Goal: Transaction & Acquisition: Purchase product/service

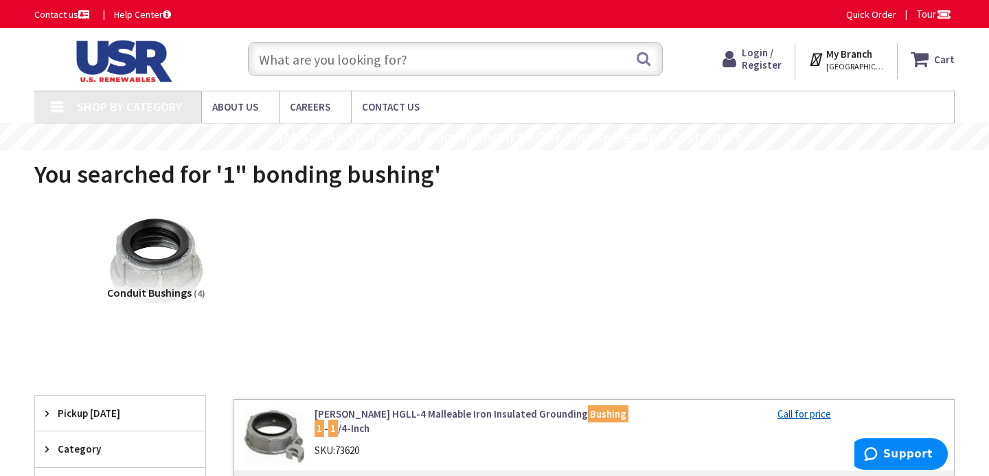
click at [472, 60] on input "text" at bounding box center [455, 59] width 415 height 34
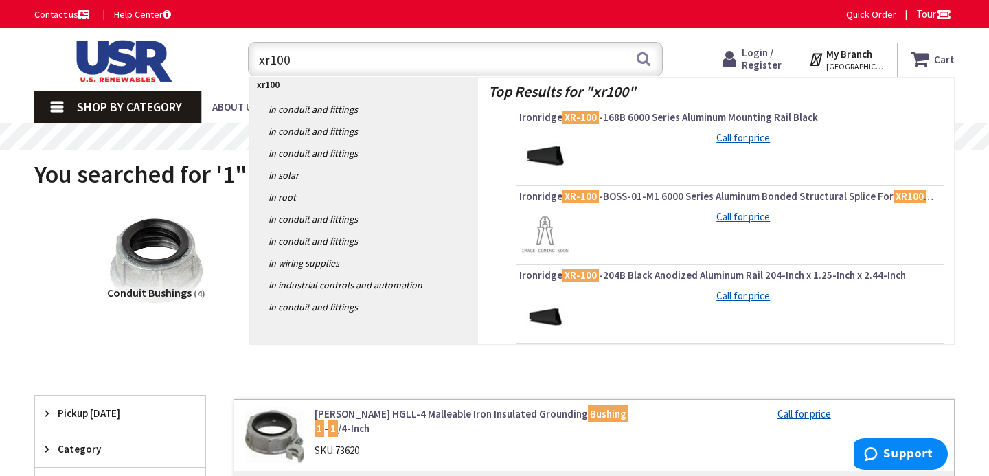
type input "xr100"
click at [198, 69] on img at bounding box center [121, 61] width 174 height 43
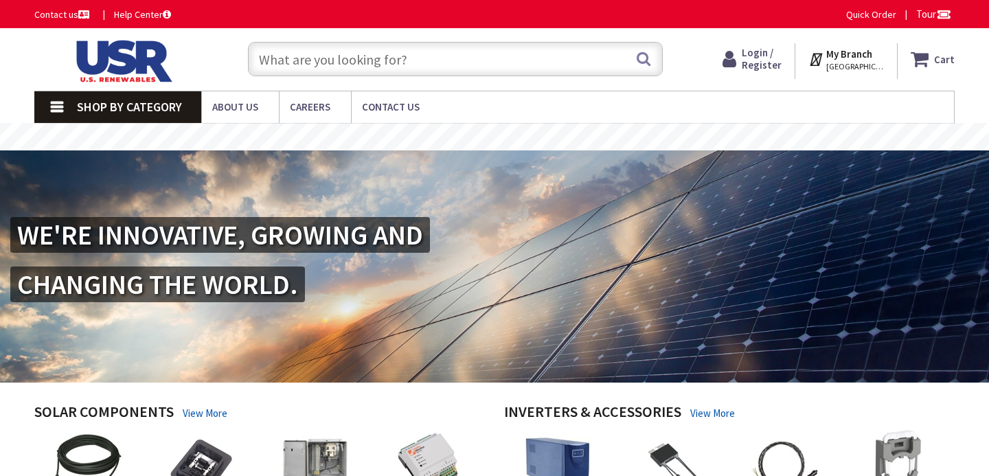
click at [89, 110] on span "Shop By Category" at bounding box center [129, 107] width 105 height 16
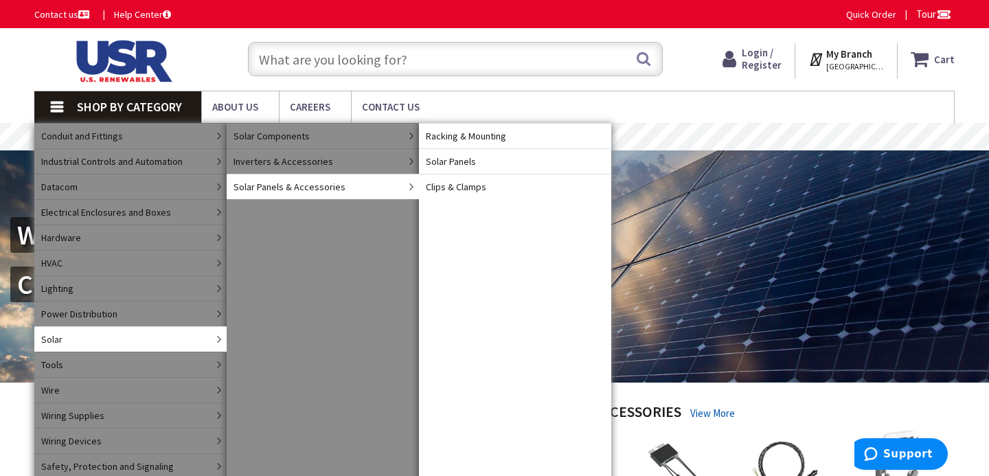
click at [516, 144] on link "Racking & Mounting" at bounding box center [515, 135] width 192 height 25
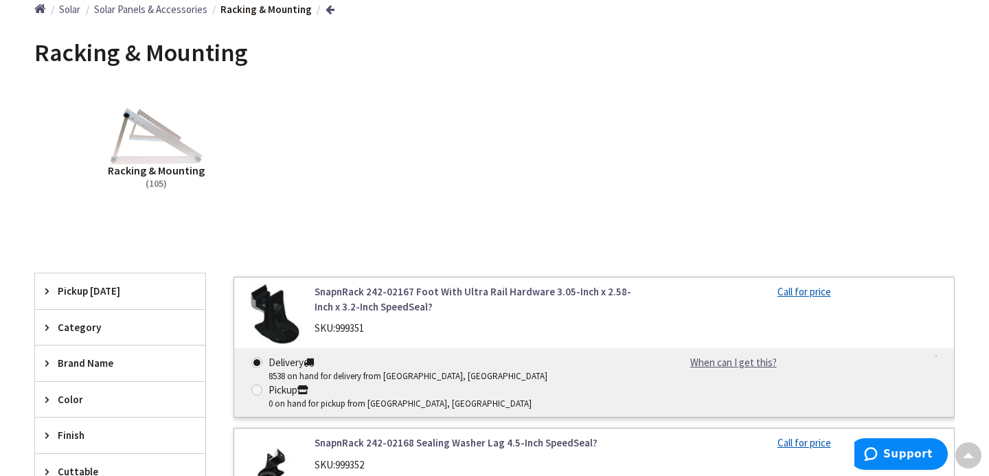
scroll to position [257, 0]
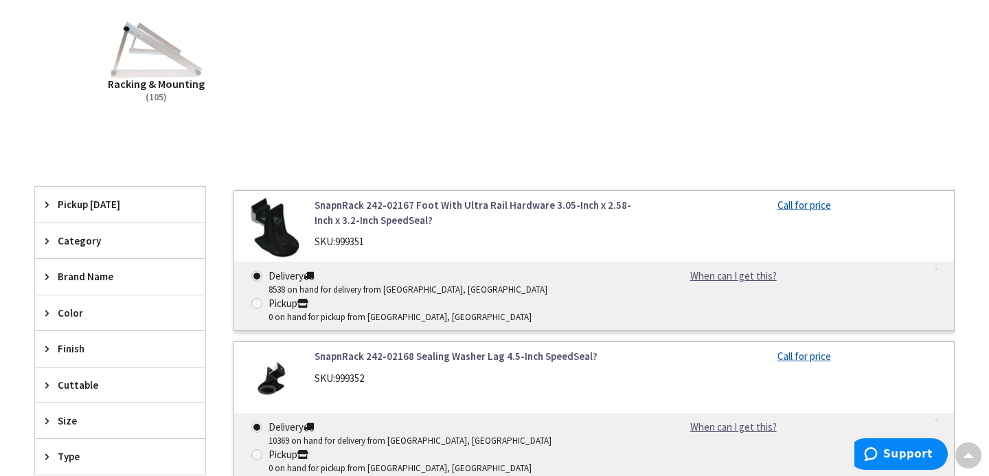
click at [94, 277] on span "Brand Name" at bounding box center [114, 276] width 112 height 14
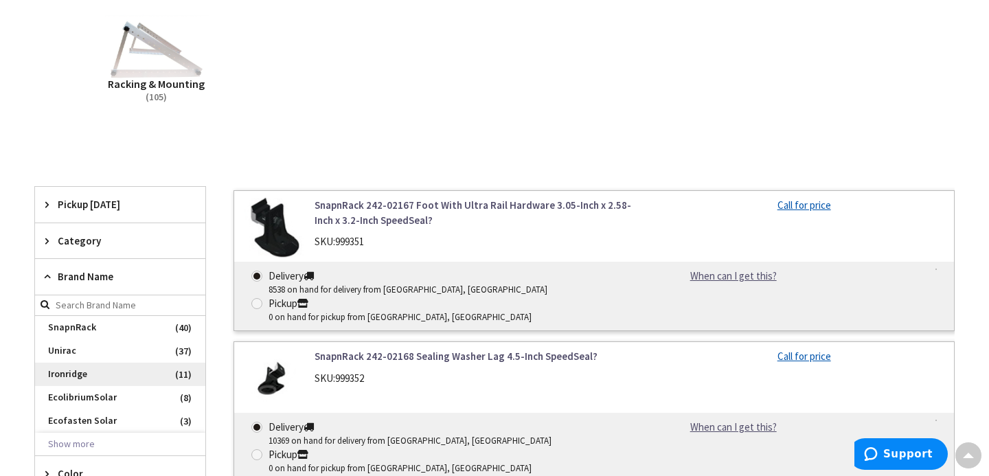
click at [70, 374] on span "Ironridge" at bounding box center [120, 374] width 170 height 23
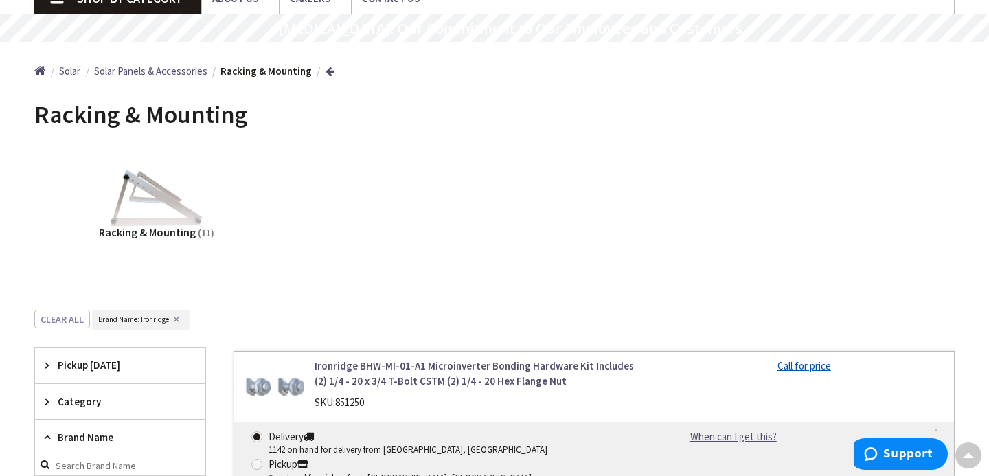
scroll to position [0, 0]
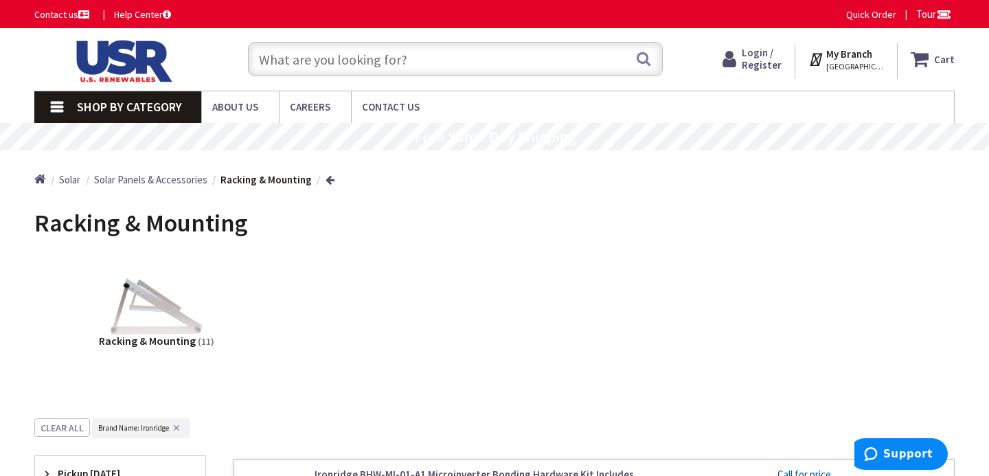
click at [472, 58] on input "text" at bounding box center [455, 59] width 415 height 34
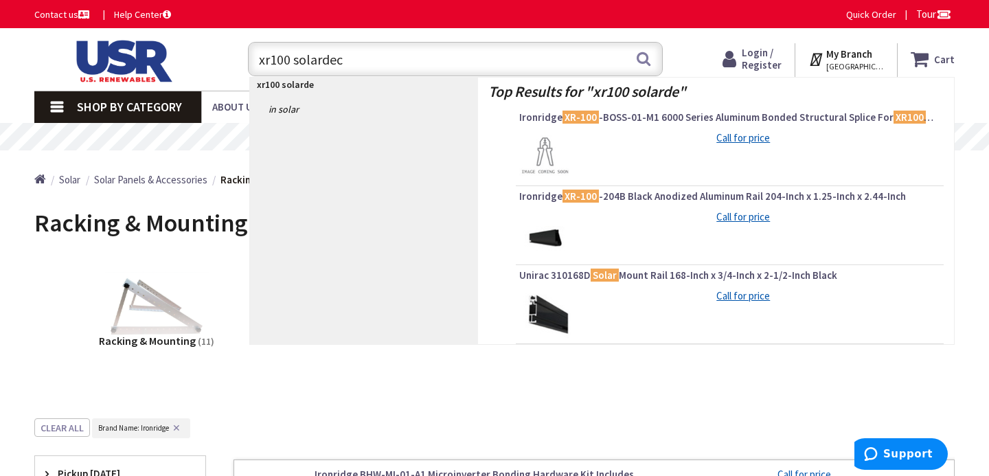
type input "xr100 solardeck"
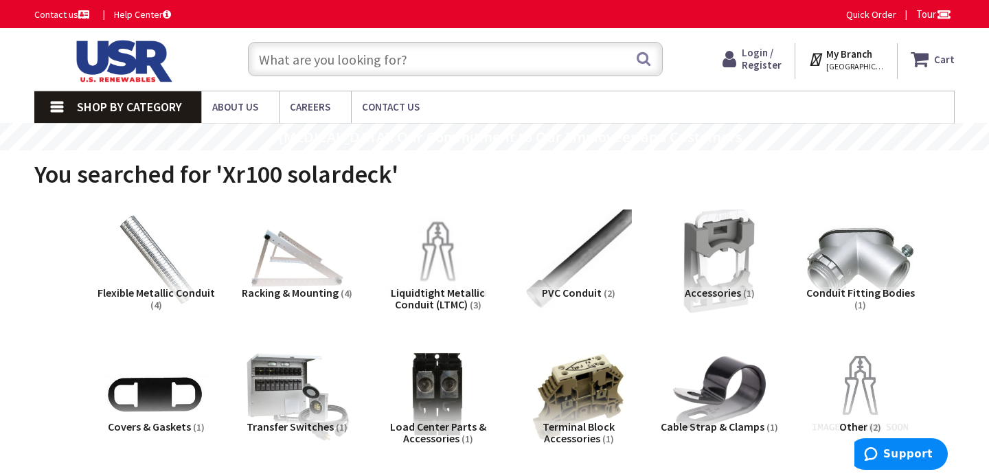
click at [340, 72] on input "text" at bounding box center [455, 59] width 415 height 34
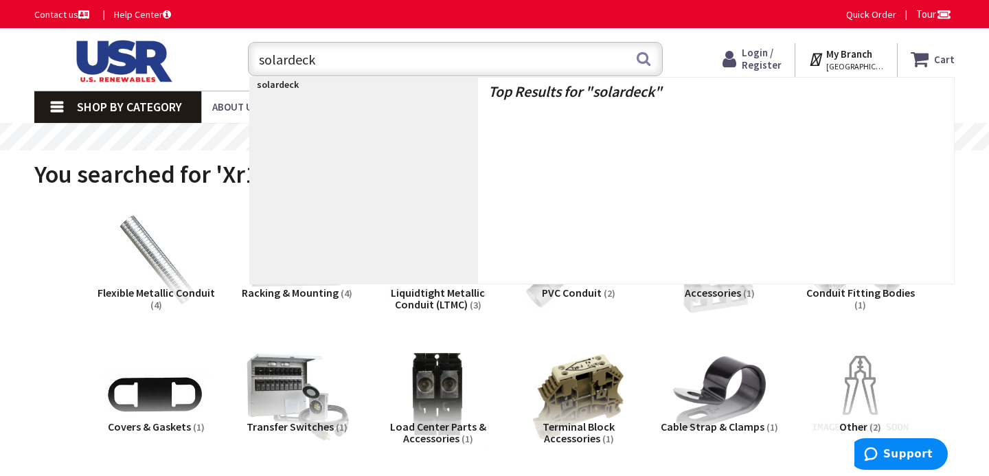
type input "solardeck"
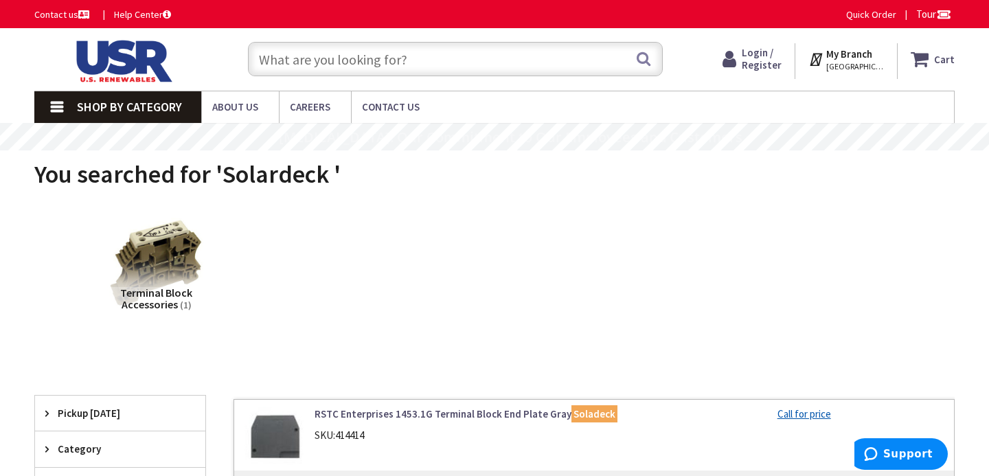
click at [463, 45] on input "text" at bounding box center [455, 59] width 415 height 34
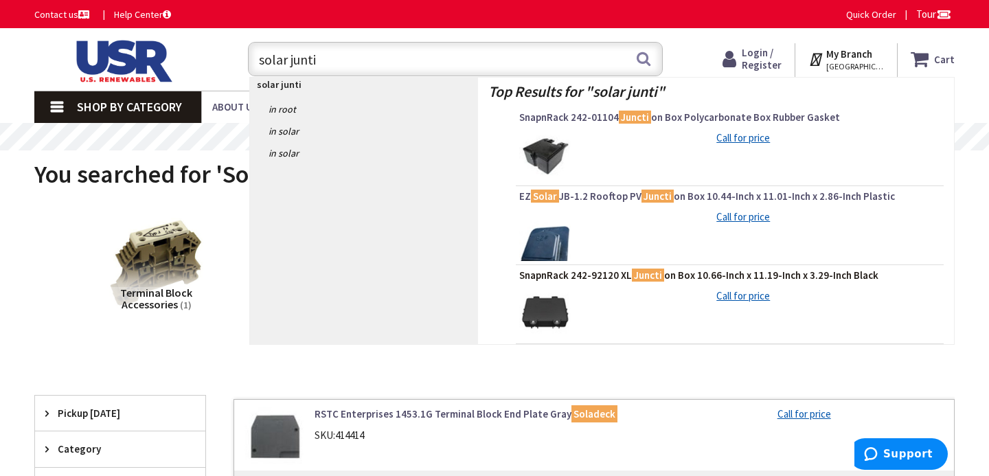
type input "solar junti"
click at [589, 275] on span "SnapnRack 242-92120 XL Juncti on Box 10.66-Inch x 11.19-Inch x 3.29-Inch Black" at bounding box center [729, 275] width 421 height 14
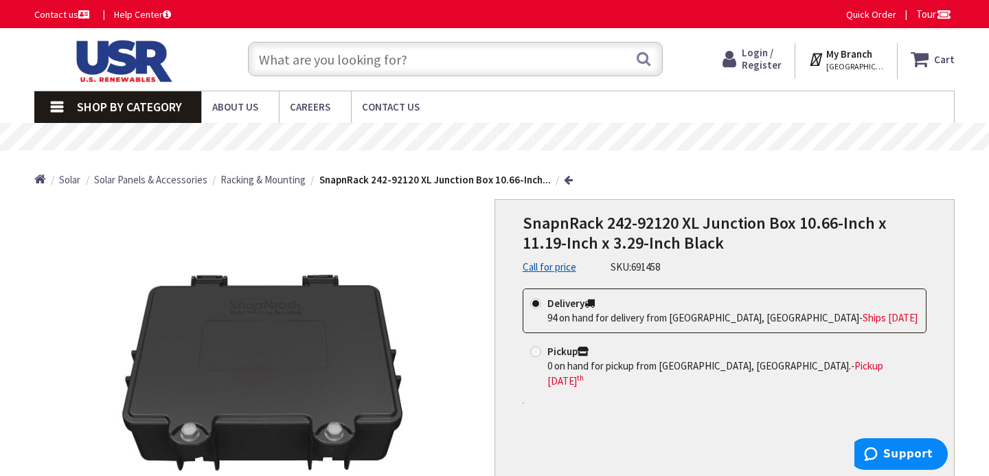
click at [477, 71] on input "text" at bounding box center [455, 59] width 415 height 34
click at [489, 52] on input "text" at bounding box center [455, 59] width 415 height 34
paste input "Ironridge Quickmount QM-JBX-RL02-B1 Black Junction Box"
type input "Ironridge Quickmount QM-JBX-RL02-B1 Black Junction Box"
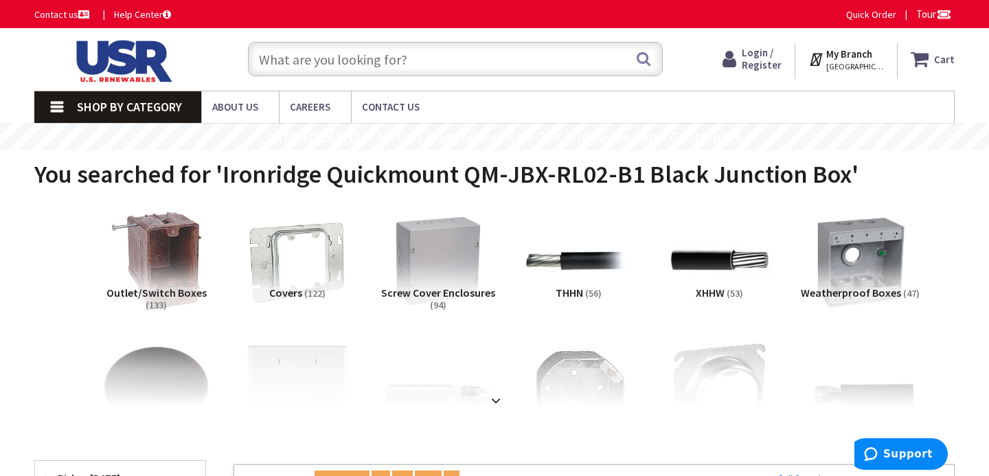
click at [485, 58] on input "text" at bounding box center [455, 59] width 415 height 34
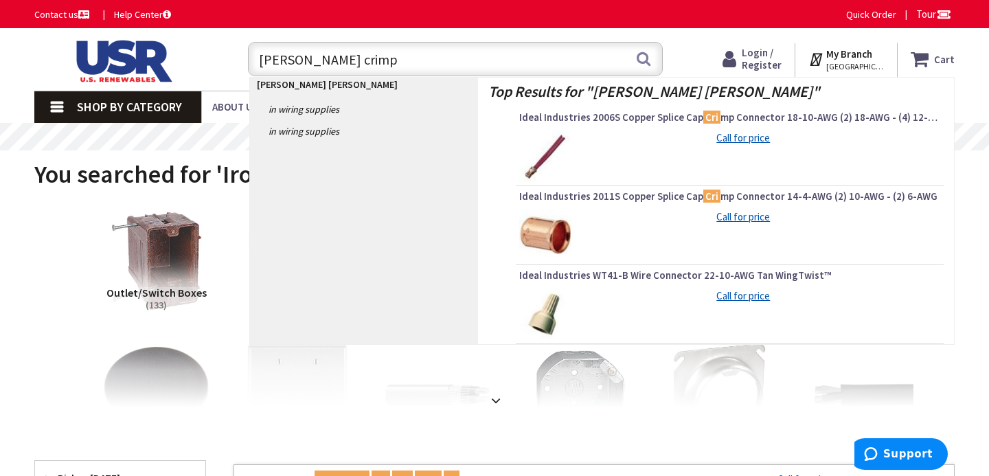
type input "buchanan crimps"
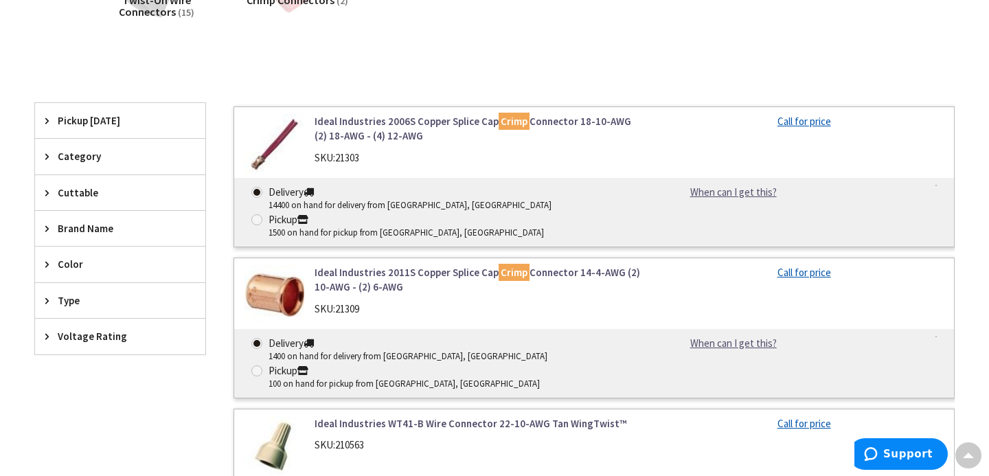
scroll to position [298, 0]
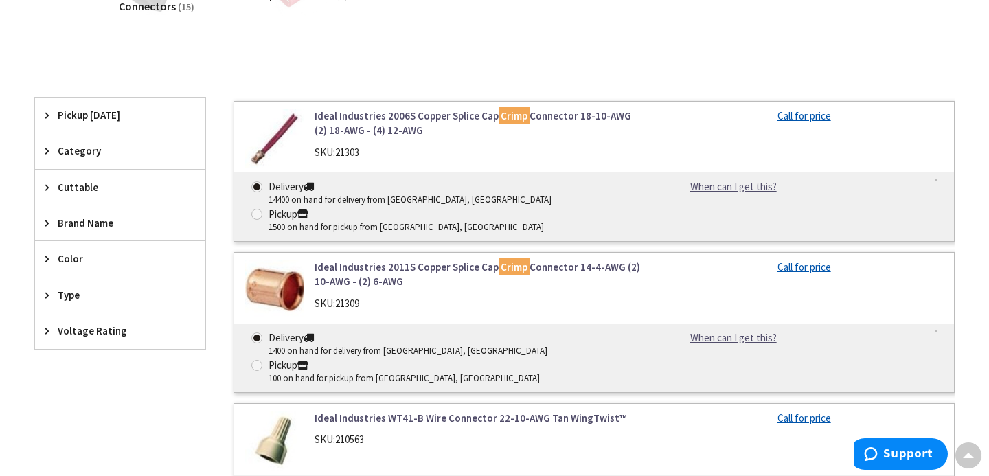
click at [538, 260] on link "Ideal Industries 2011S Copper Splice Cap Crimp Connector 14-4-AWG (2) 10-AWG - …" at bounding box center [478, 275] width 329 height 30
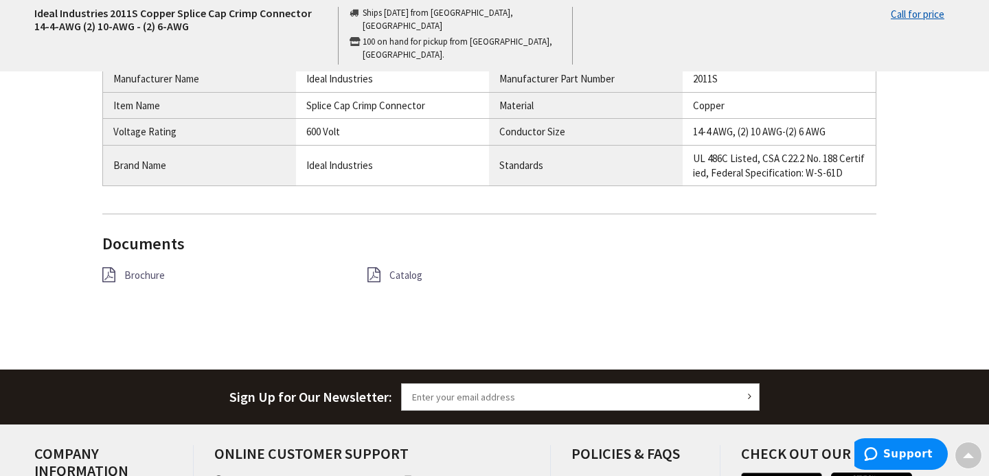
scroll to position [1033, 0]
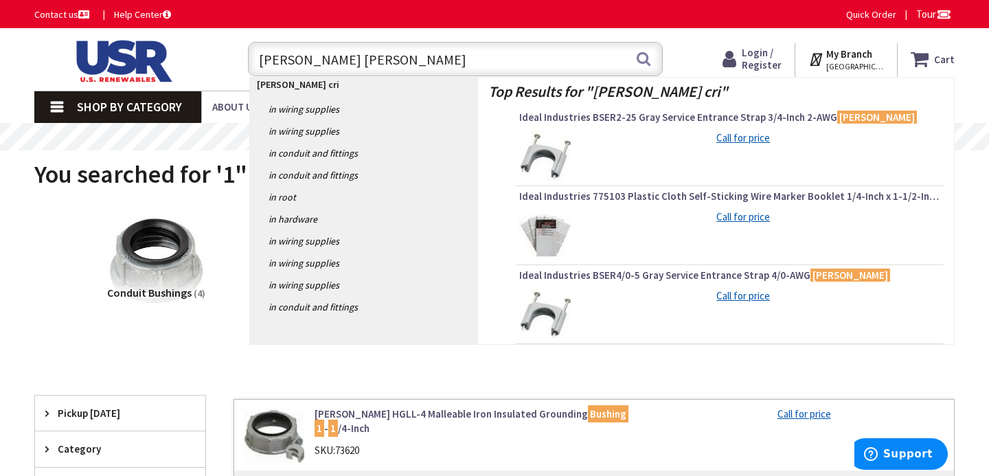
type input "[PERSON_NAME] crimp"
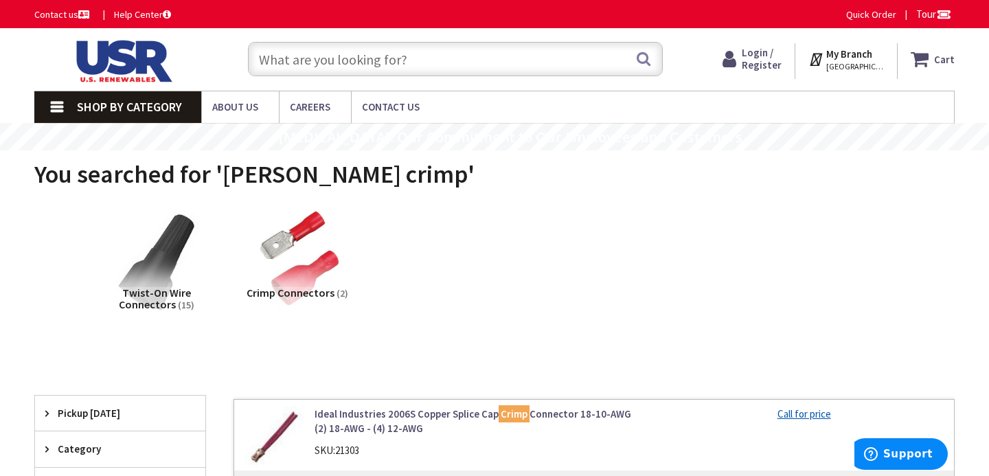
click at [523, 73] on input "text" at bounding box center [455, 59] width 415 height 34
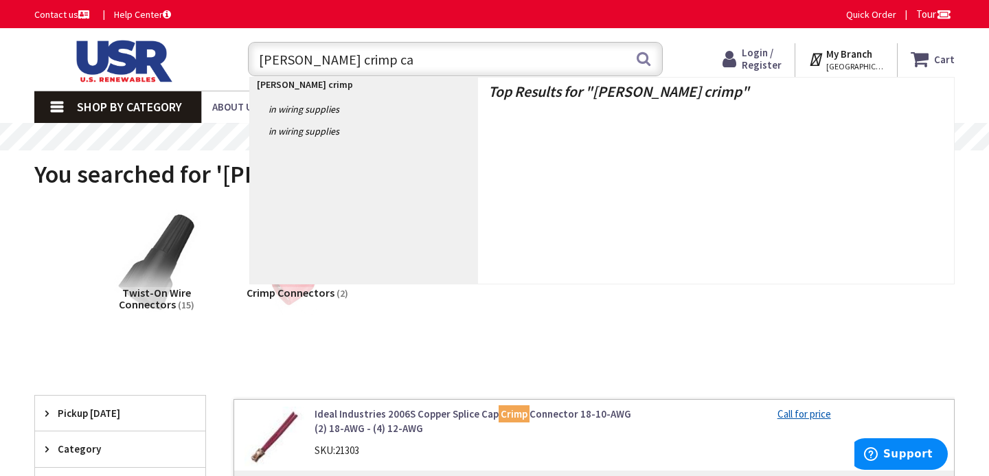
type input "buchanan crimp cap"
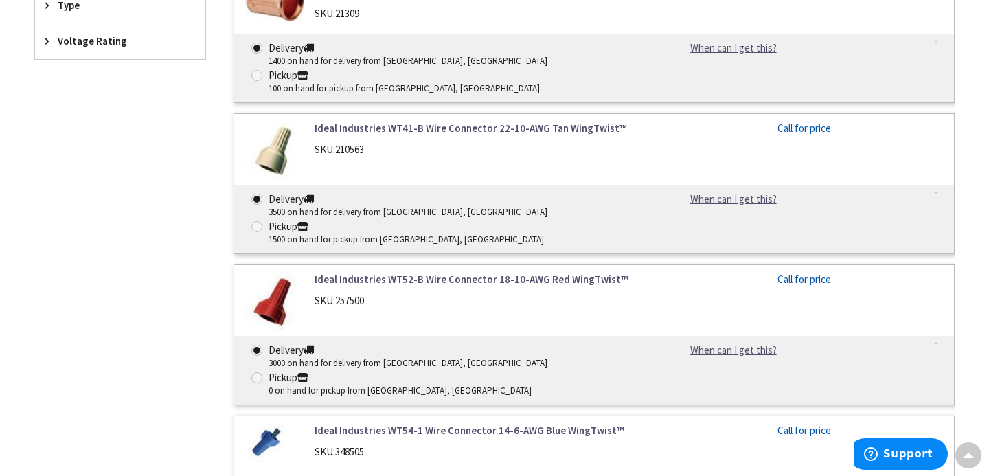
scroll to position [617, 0]
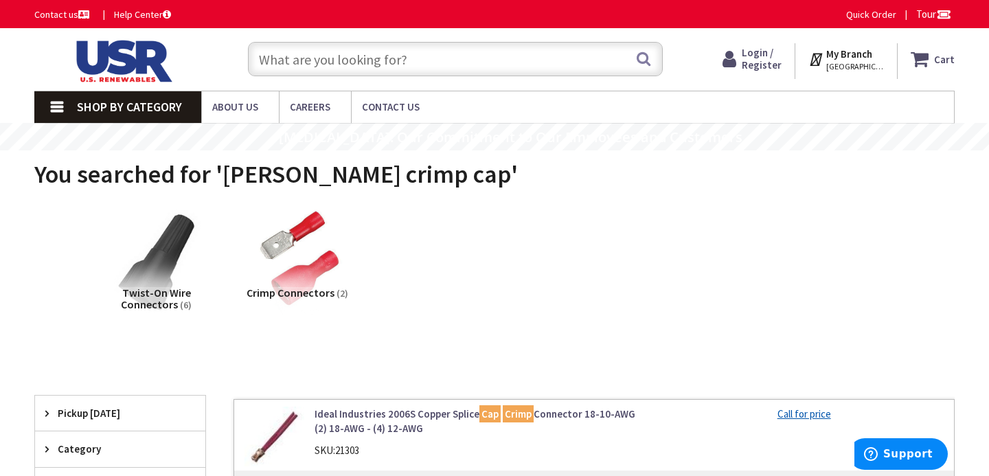
click at [478, 54] on input "text" at bounding box center [455, 59] width 415 height 34
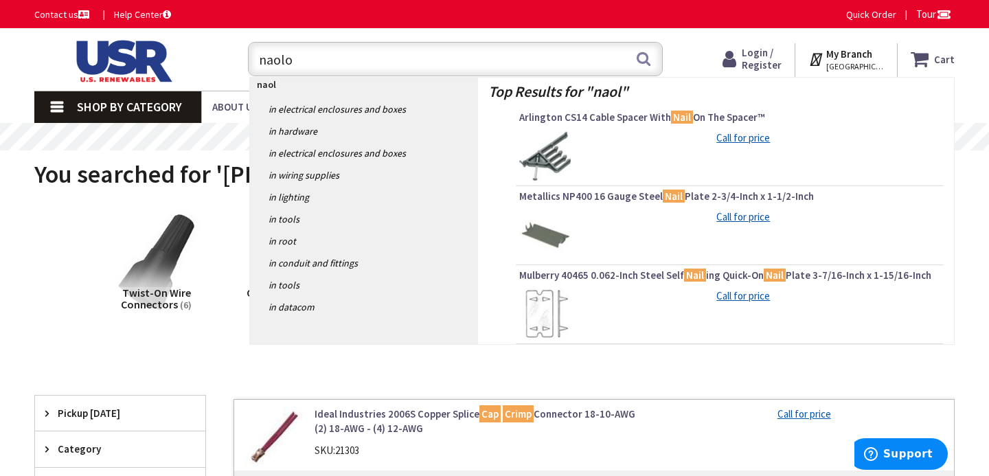
type input "naolox"
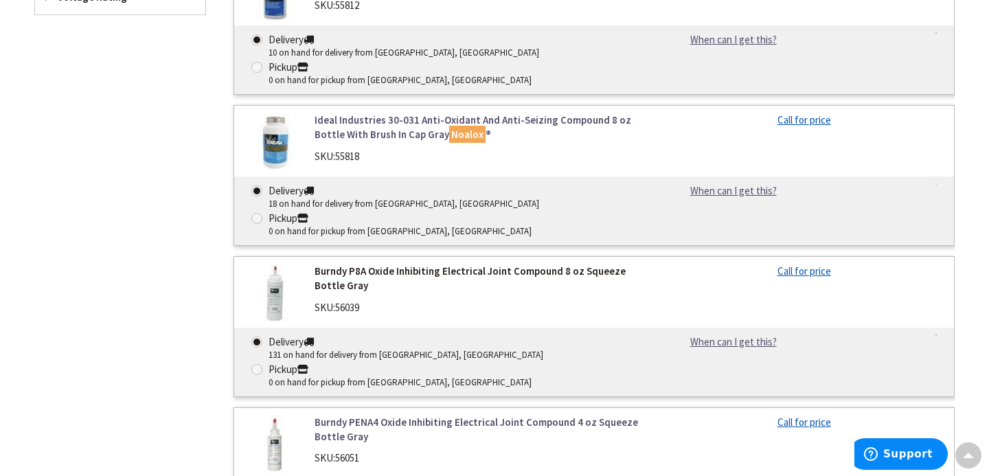
scroll to position [700, 0]
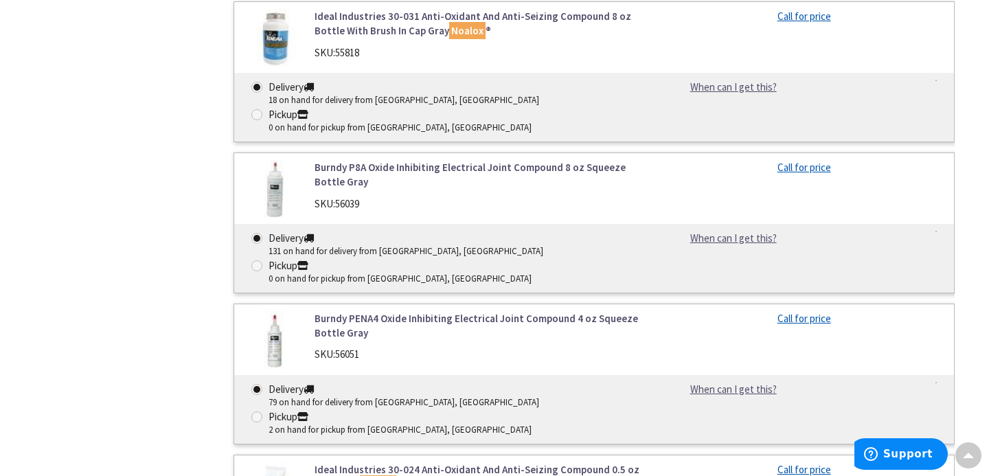
click at [431, 160] on link "Burndy P8A Oxide Inhibiting Electrical Joint Compound 8 oz Squeeze Bottle Gray" at bounding box center [478, 175] width 329 height 30
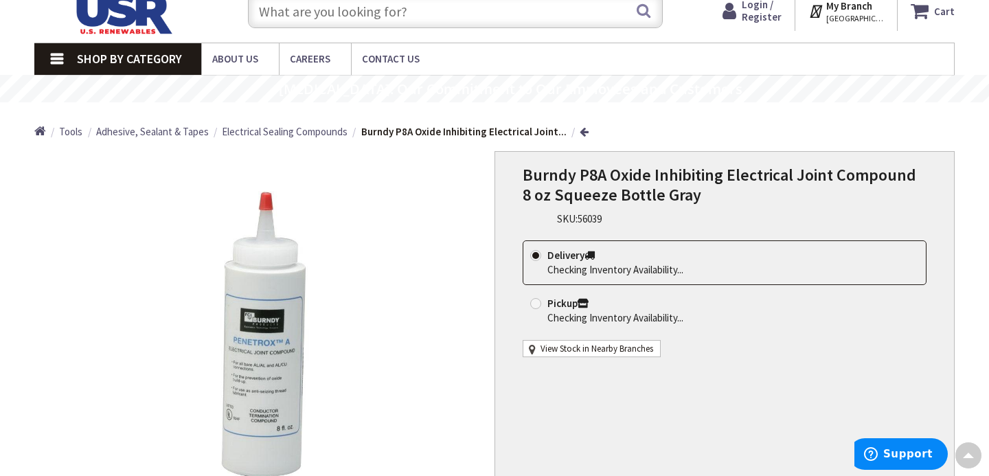
scroll to position [29, 0]
